Goal: Navigation & Orientation: Find specific page/section

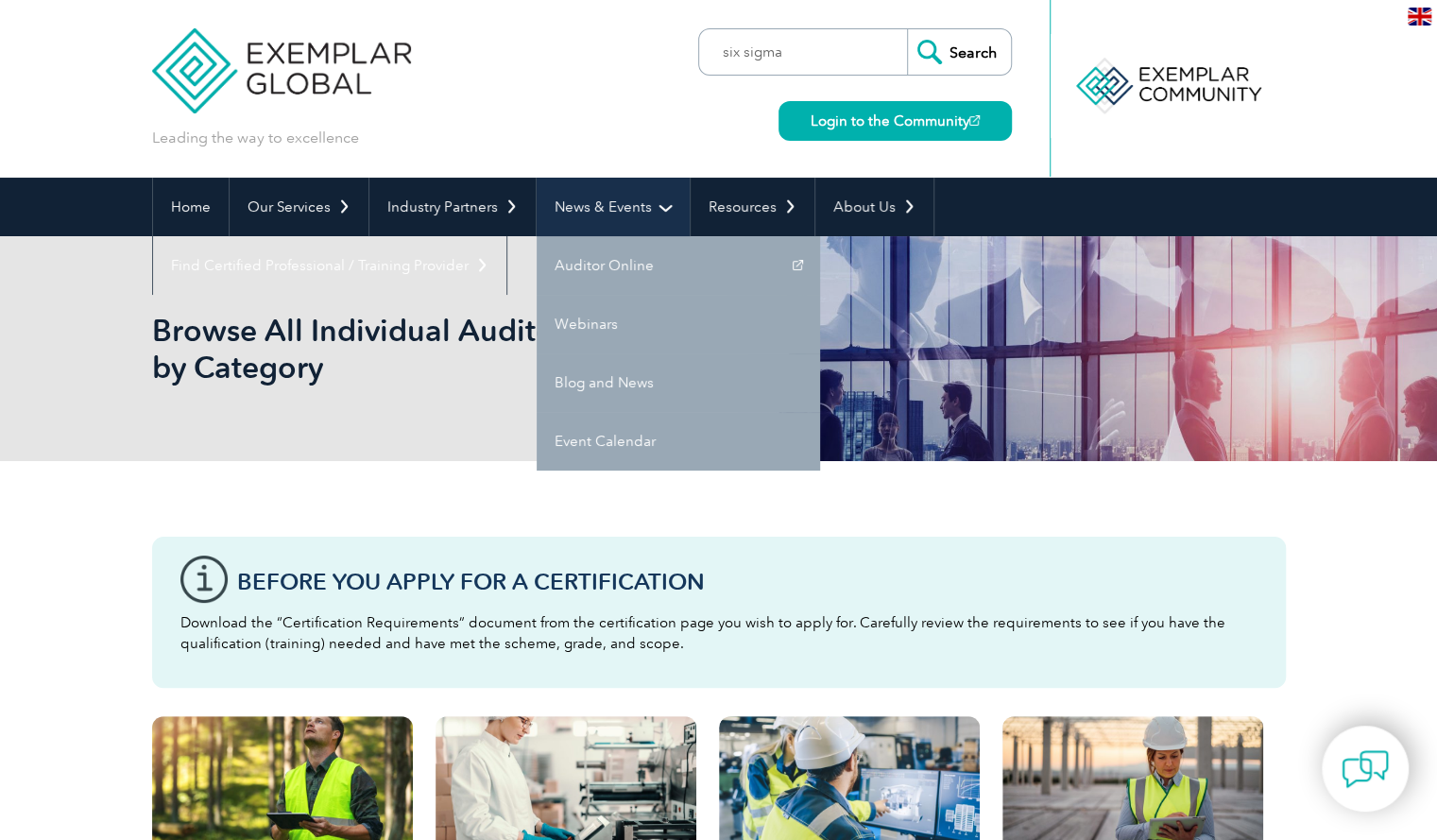
click at [627, 208] on link "News & Events" at bounding box center [613, 207] width 153 height 59
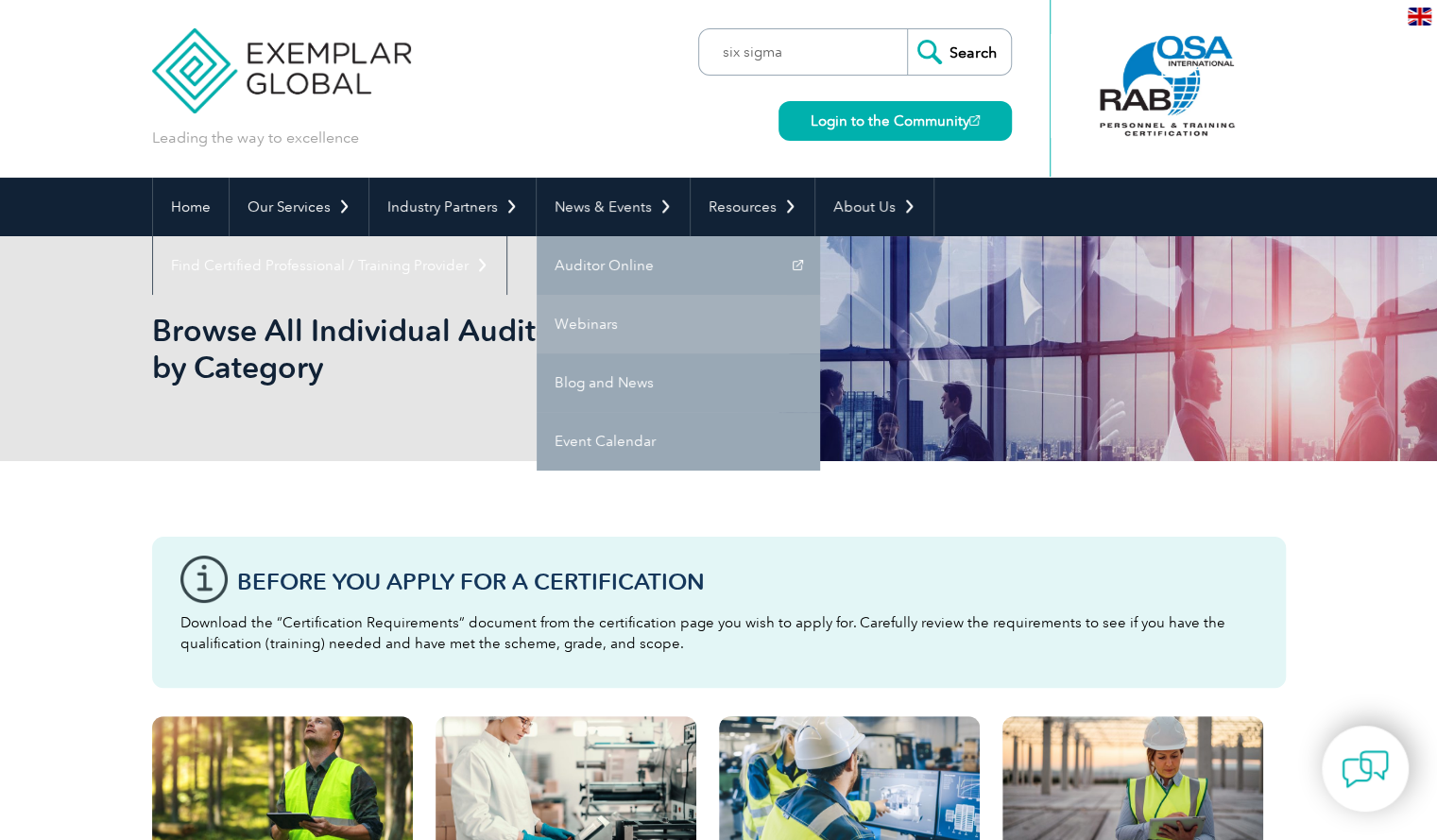
click at [601, 321] on link "Webinars" at bounding box center [678, 324] width 283 height 59
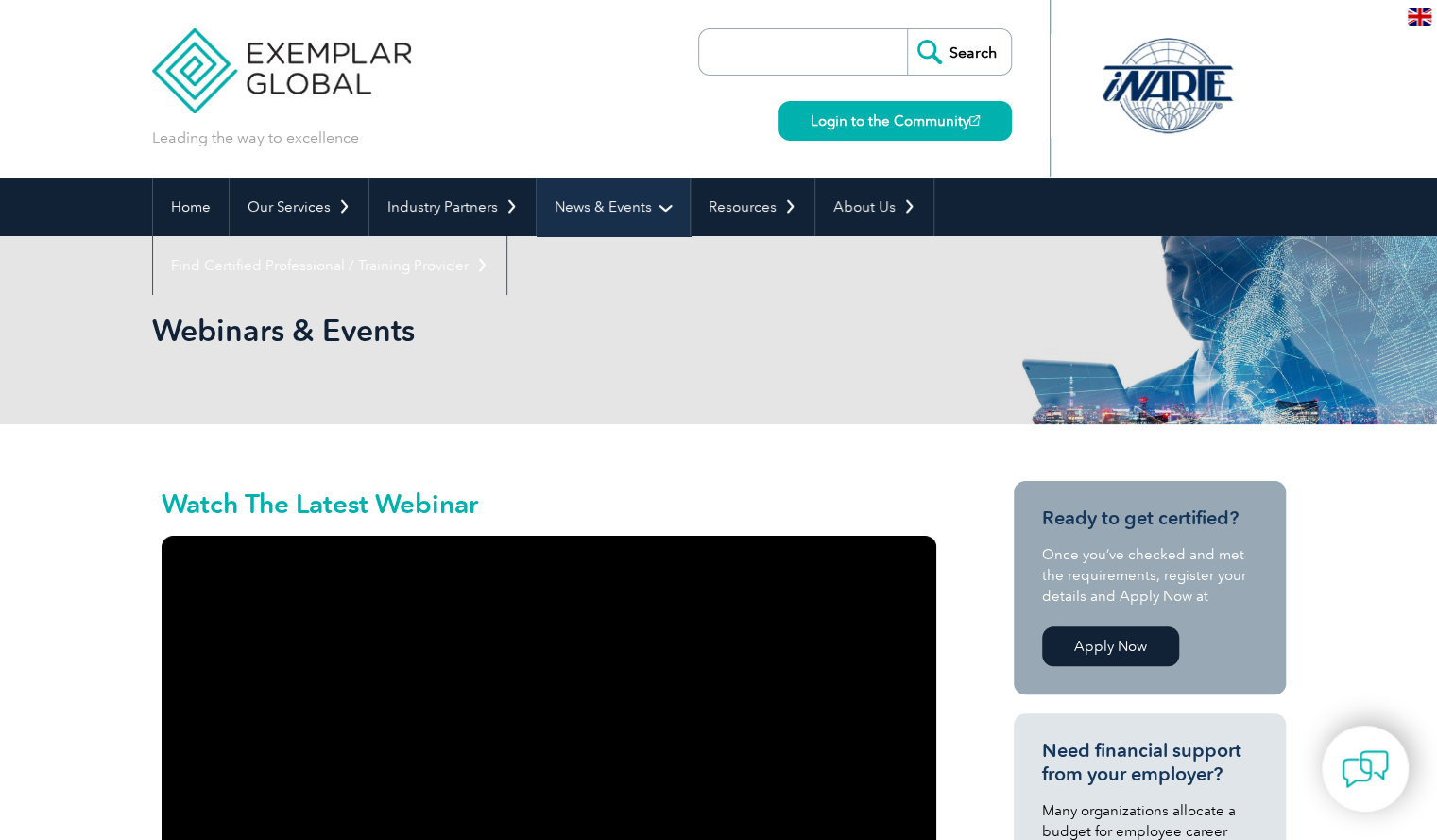
click at [566, 213] on link "News & Events" at bounding box center [613, 207] width 153 height 59
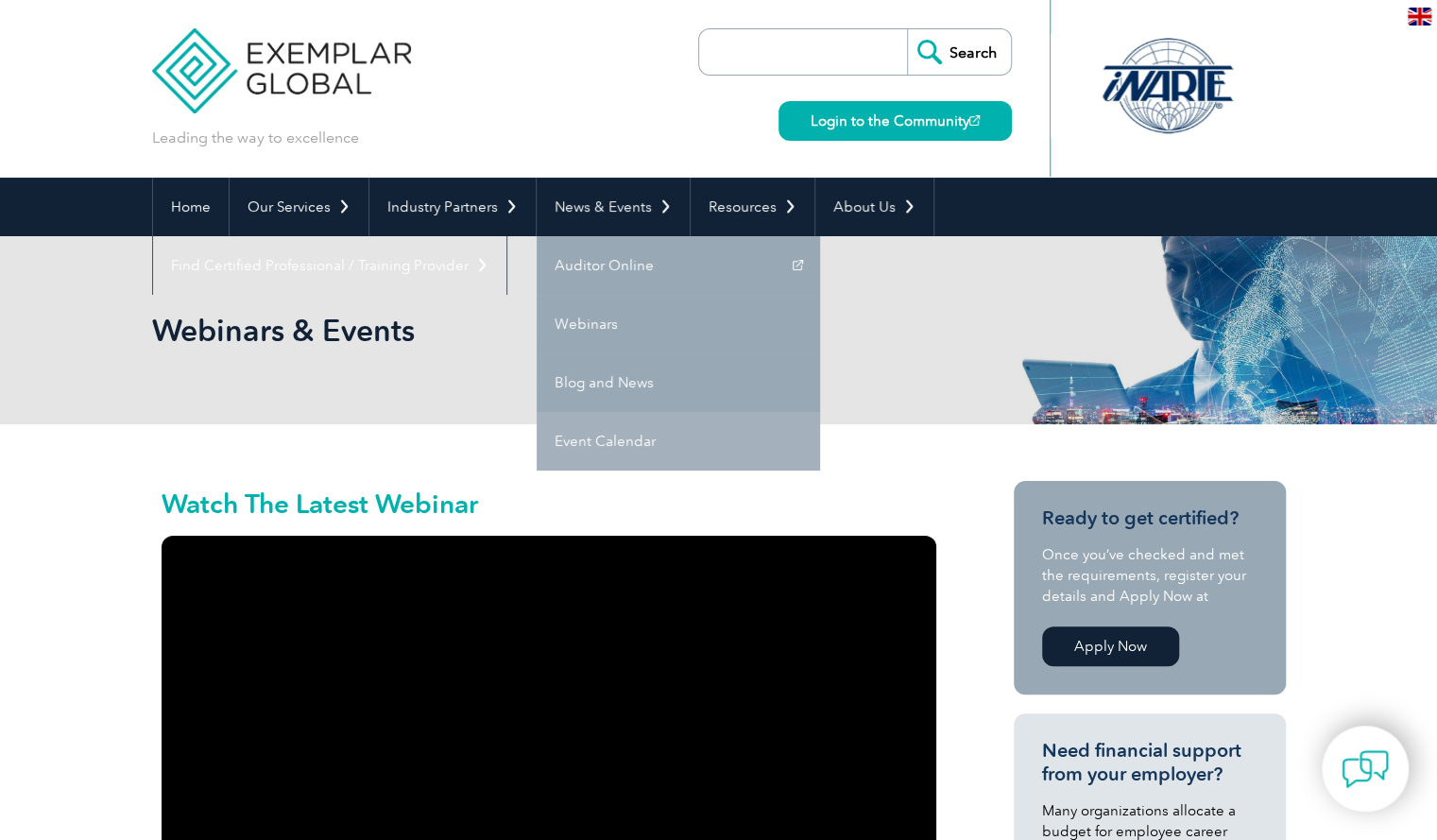
click at [597, 427] on link "Event Calendar" at bounding box center [678, 441] width 283 height 59
